Goal: Task Accomplishment & Management: Use online tool/utility

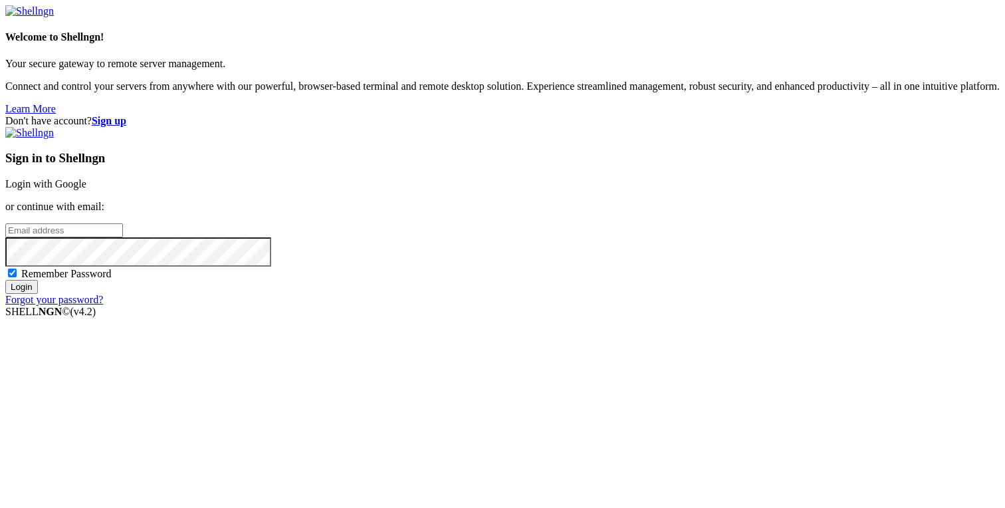
click at [601, 264] on div "Sign in to Shellngn Login with Google or continue with email: Remember Password…" at bounding box center [502, 216] width 994 height 179
click at [123, 237] on input "email" at bounding box center [64, 230] width 118 height 14
type input "[PERSON_NAME][EMAIL_ADDRESS][DOMAIN_NAME]"
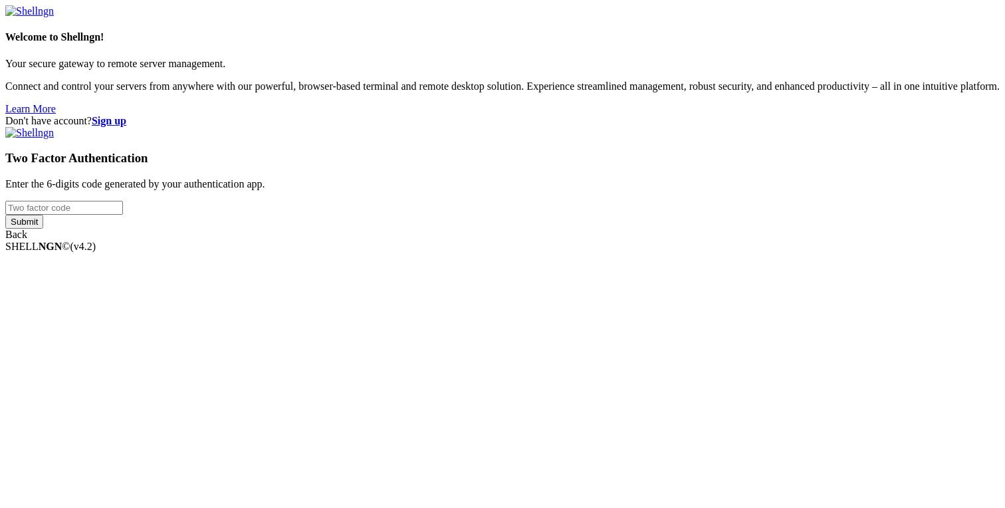
type input "910641"
click at [603, 241] on div "Welcome to Shellngn! Your secure gateway to remote server management. Connect a…" at bounding box center [502, 122] width 994 height 235
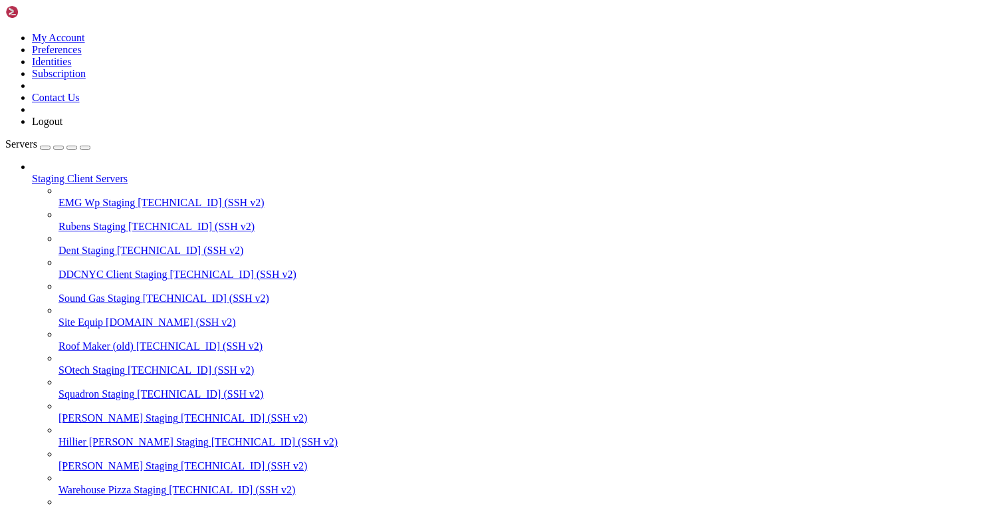
click at [72, 148] on div "button" at bounding box center [72, 148] width 0 height 0
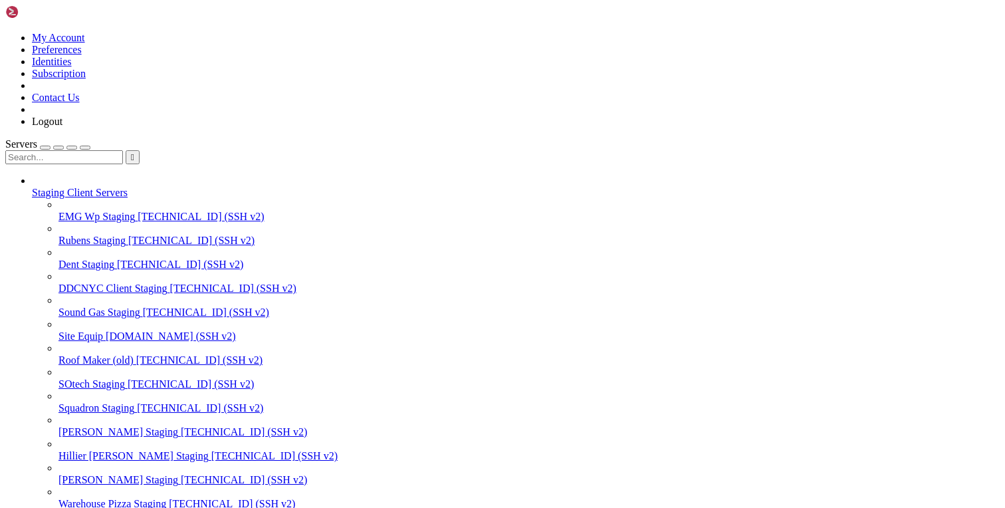
click at [92, 150] on input "text" at bounding box center [64, 157] width 118 height 14
type input "sotech"
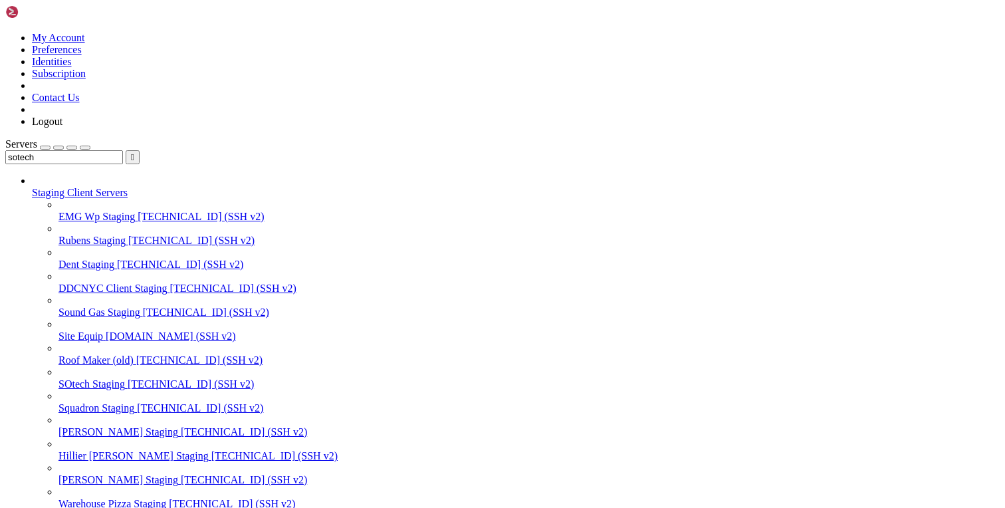
scroll to position [451, 0]
copy x-row "/var/www/html/new-sotech"
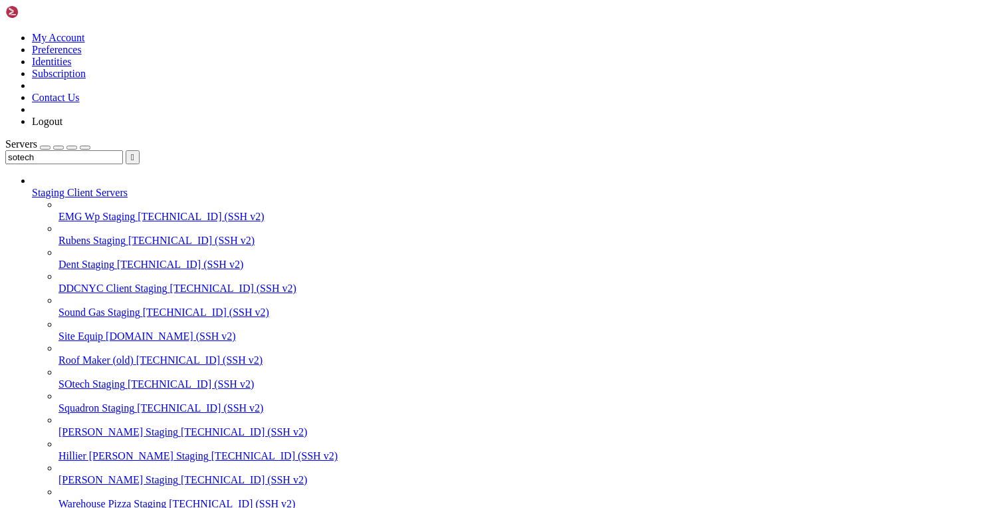
paste input "var/www/html/new-sotech"
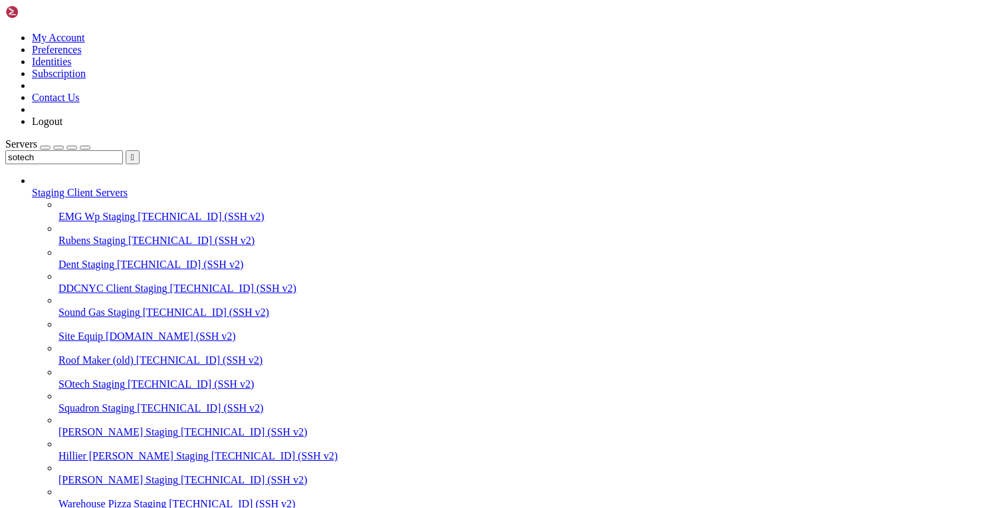
type input "/var/www/html/new-sotech"
